Goal: Transaction & Acquisition: Purchase product/service

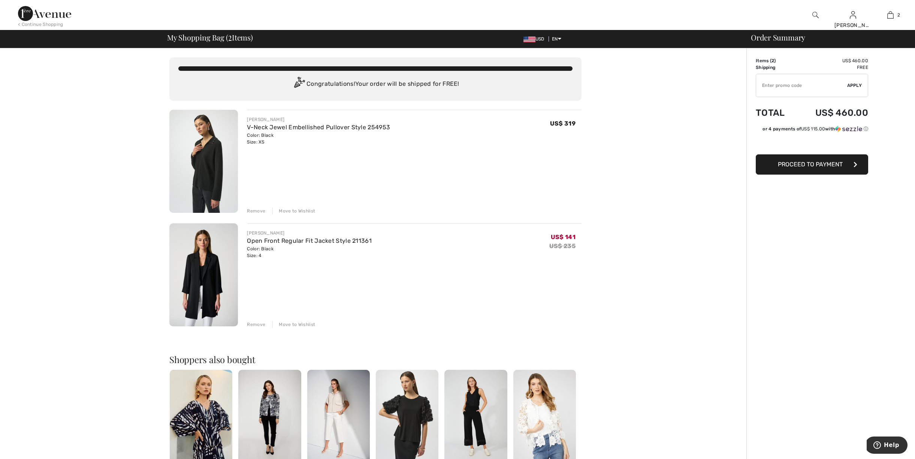
click at [281, 209] on div "Move to Wishlist" at bounding box center [294, 211] width 43 height 7
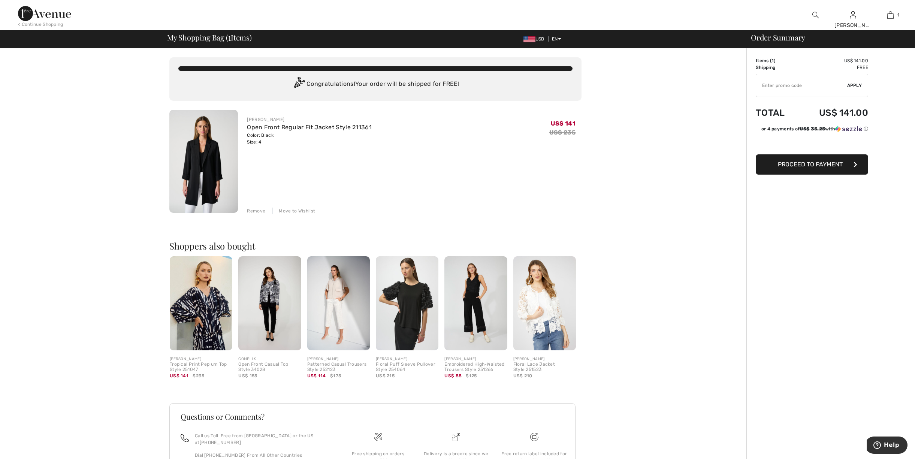
click at [61, 13] on img at bounding box center [44, 13] width 53 height 15
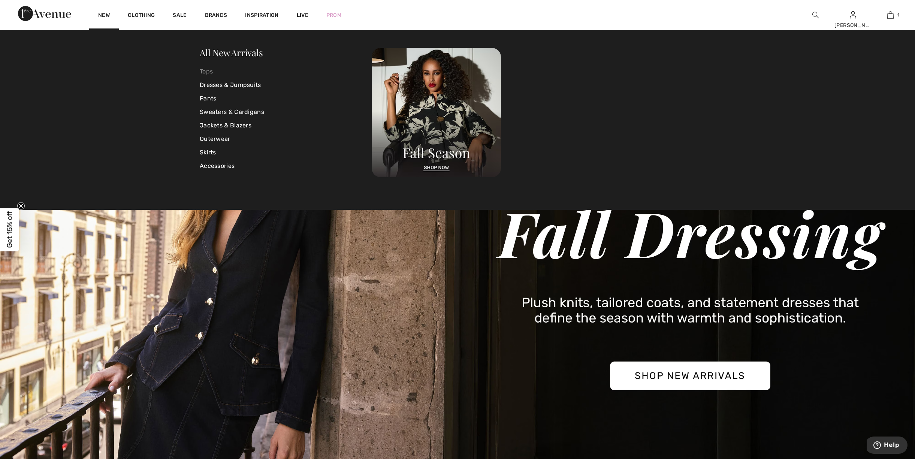
click at [203, 72] on link "Tops" at bounding box center [286, 71] width 172 height 13
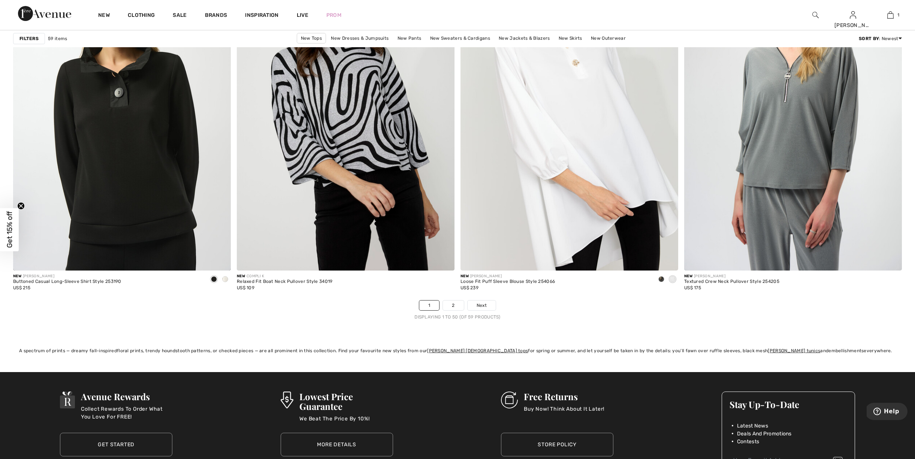
scroll to position [5336, 0]
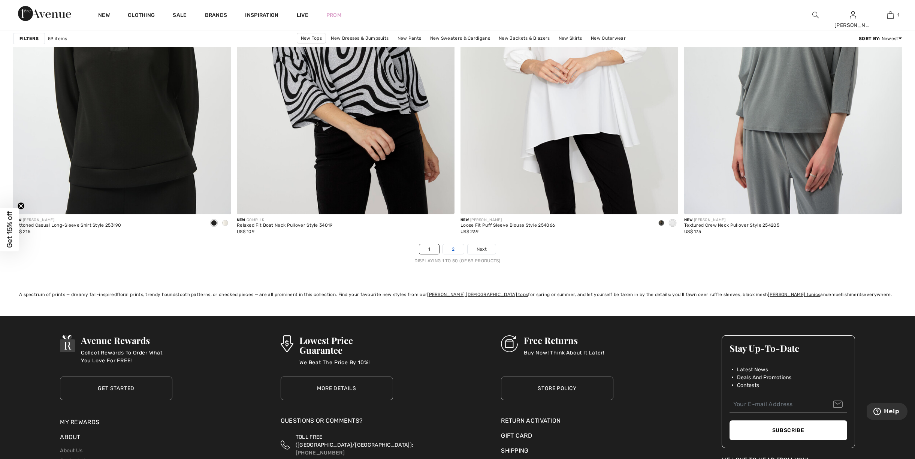
click at [453, 246] on link "2" at bounding box center [453, 249] width 21 height 10
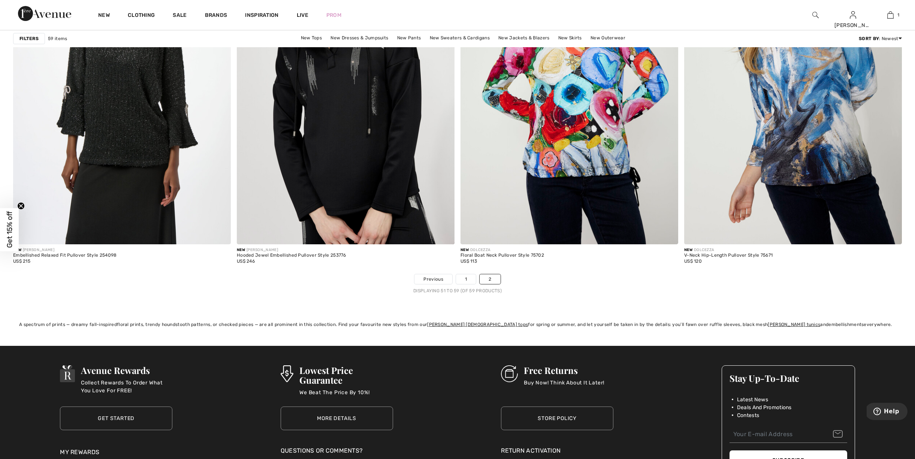
scroll to position [867, 0]
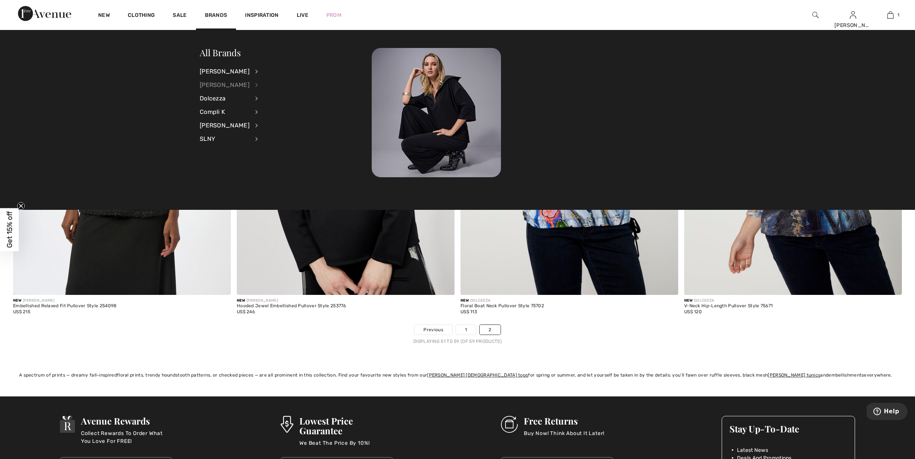
click at [214, 80] on div "[PERSON_NAME]" at bounding box center [225, 84] width 50 height 13
click at [268, 165] on link "Tops" at bounding box center [297, 170] width 58 height 12
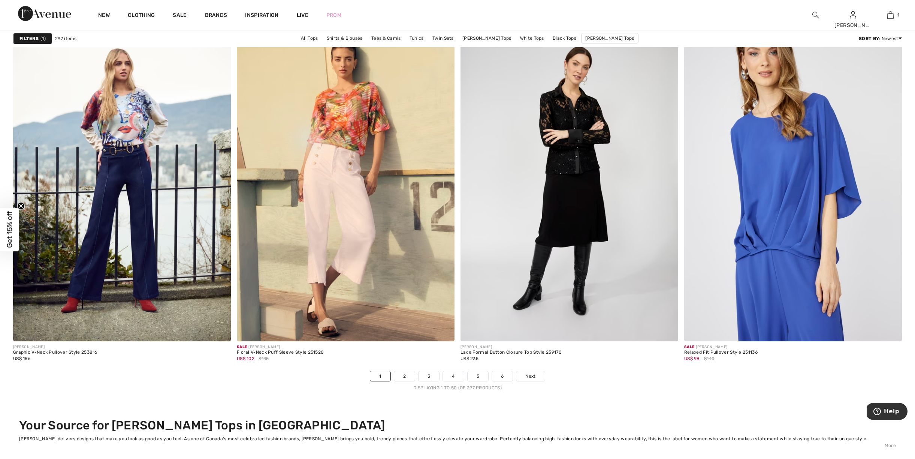
scroll to position [5211, 0]
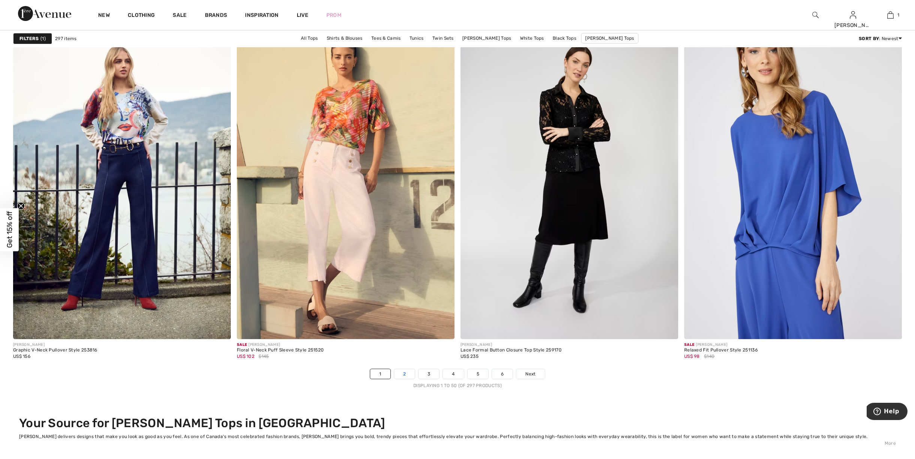
click at [399, 371] on link "2" at bounding box center [404, 374] width 21 height 10
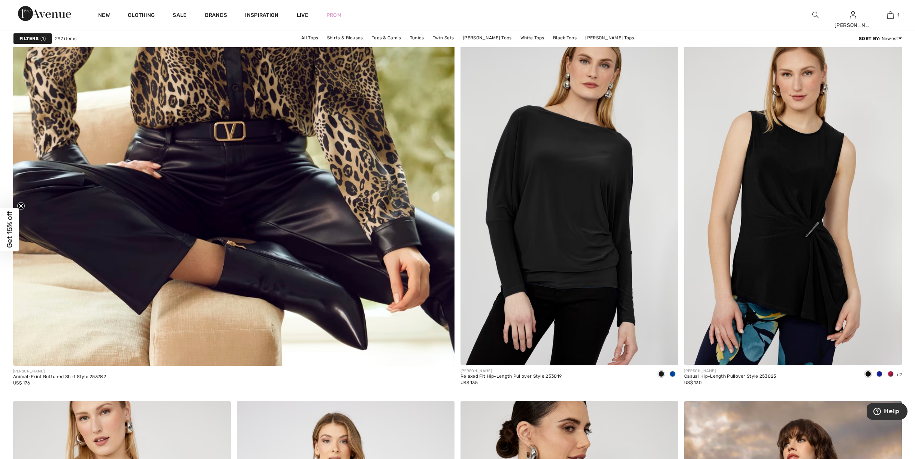
scroll to position [3239, 0]
click at [889, 370] on div at bounding box center [890, 374] width 11 height 12
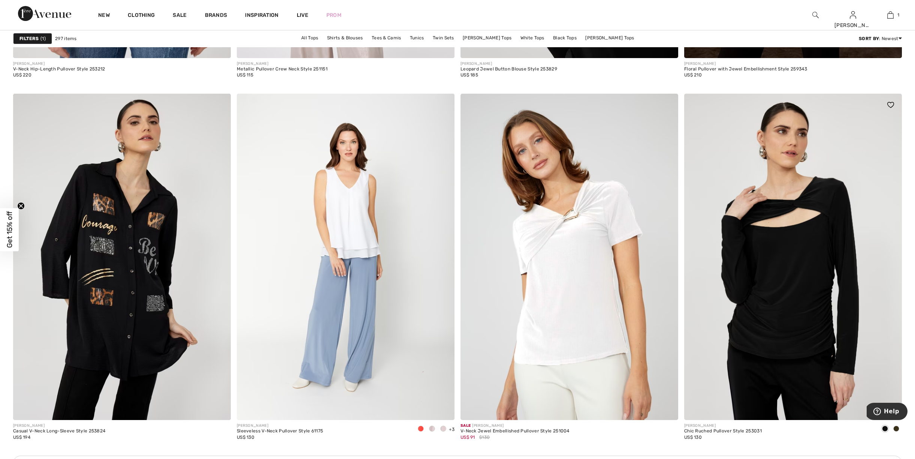
scroll to position [3944, 0]
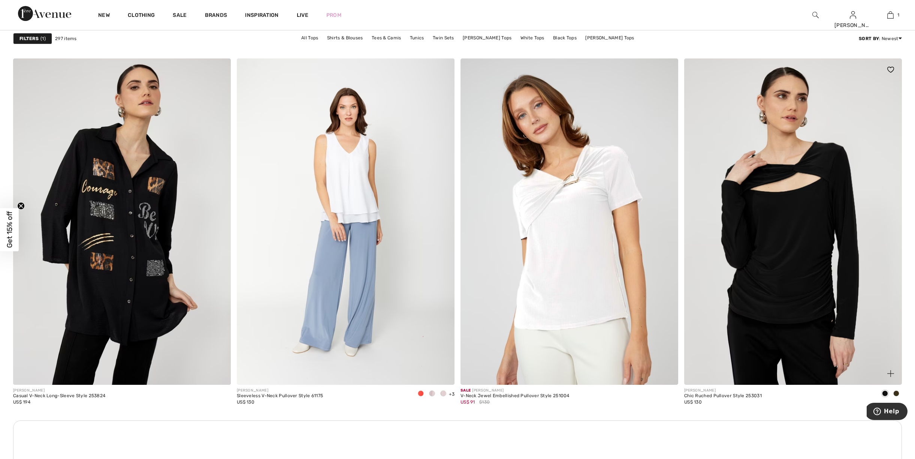
click at [898, 394] on span at bounding box center [897, 394] width 6 height 6
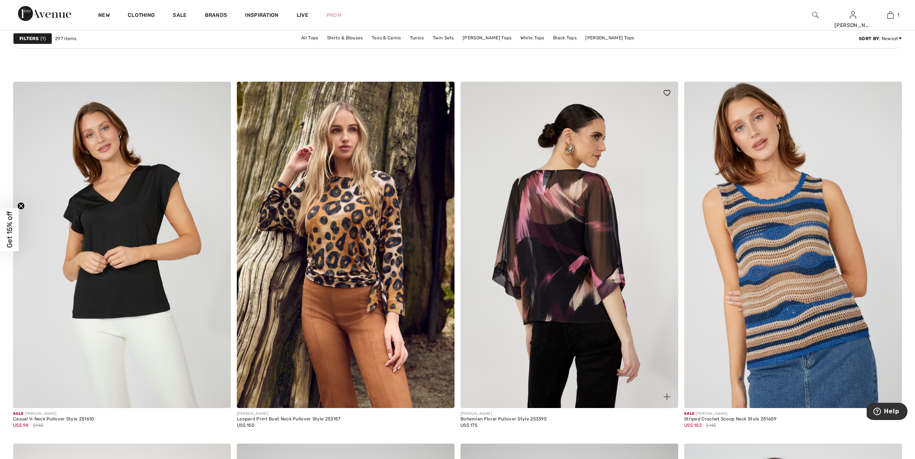
scroll to position [4430, 0]
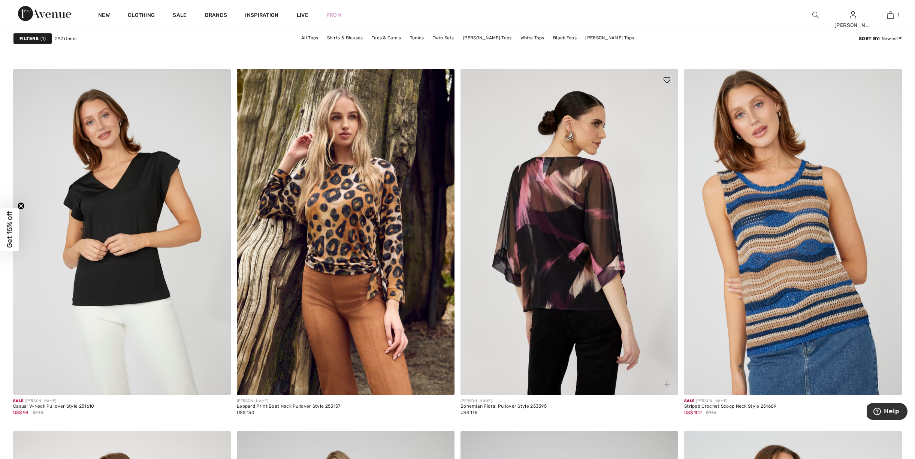
click at [582, 271] on img at bounding box center [570, 232] width 218 height 327
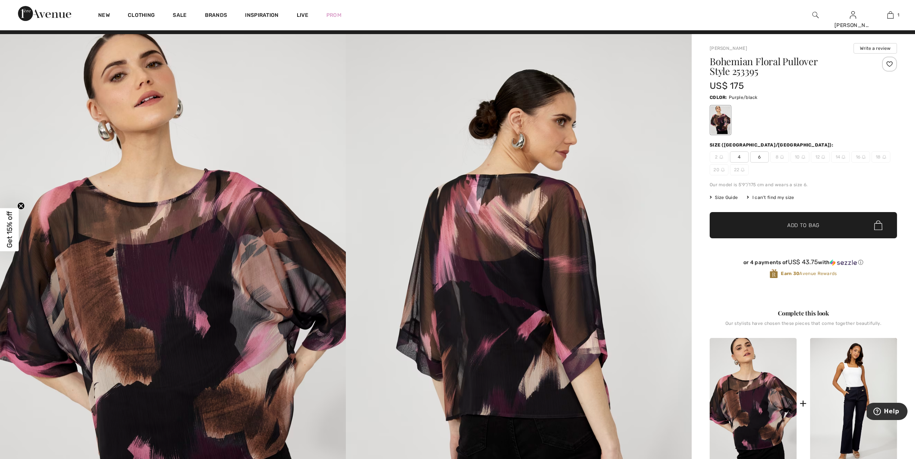
scroll to position [52, 0]
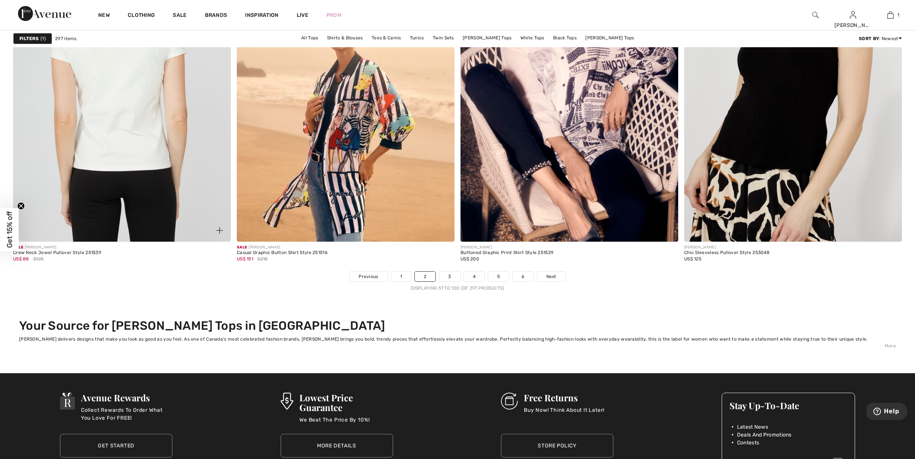
scroll to position [5417, 0]
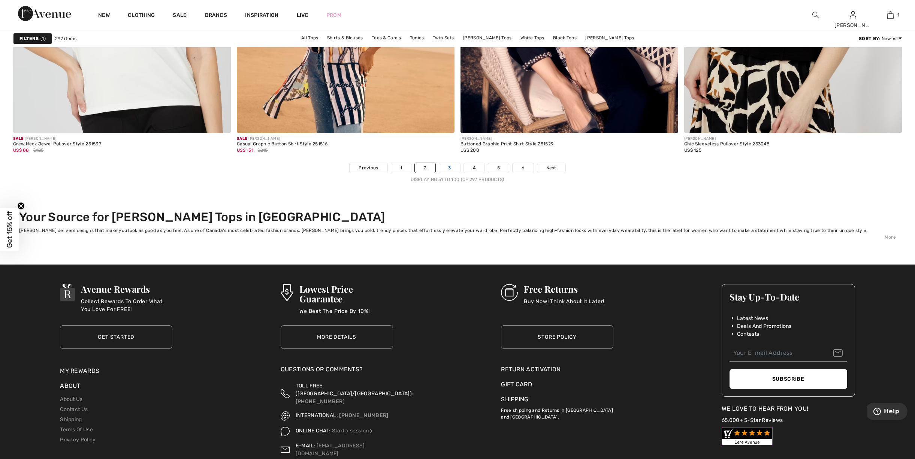
click at [448, 169] on link "3" at bounding box center [449, 168] width 21 height 10
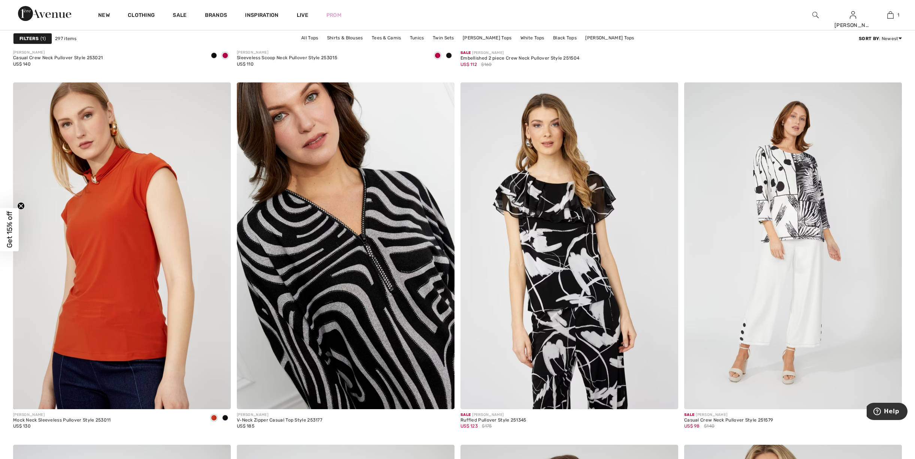
scroll to position [760, 0]
